Goal: Find specific page/section: Find specific page/section

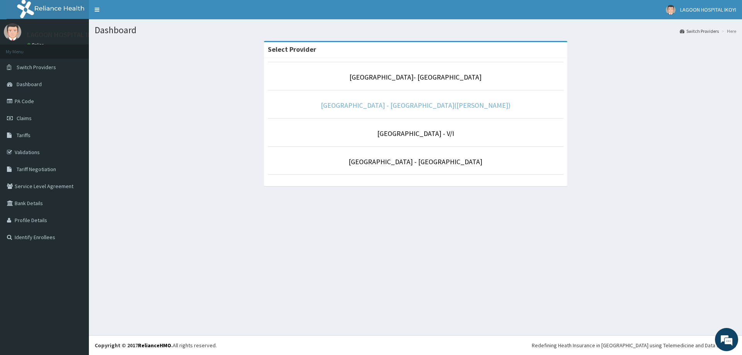
click at [438, 108] on link "[GEOGRAPHIC_DATA] - [GEOGRAPHIC_DATA]([PERSON_NAME])" at bounding box center [416, 105] width 190 height 9
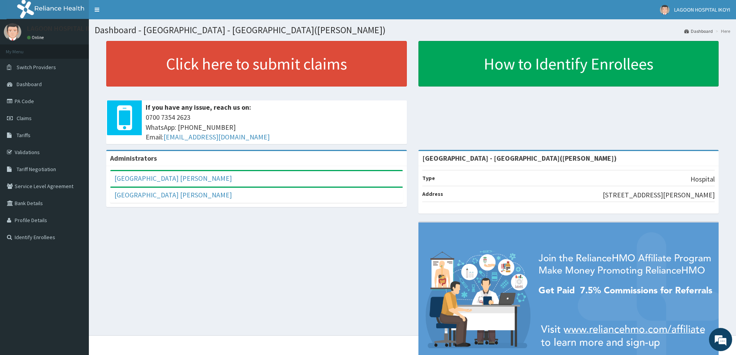
drag, startPoint x: 31, startPoint y: 154, endPoint x: 121, endPoint y: 136, distance: 91.4
click at [32, 153] on link "Validations" at bounding box center [44, 152] width 89 height 17
